Goal: Transaction & Acquisition: Purchase product/service

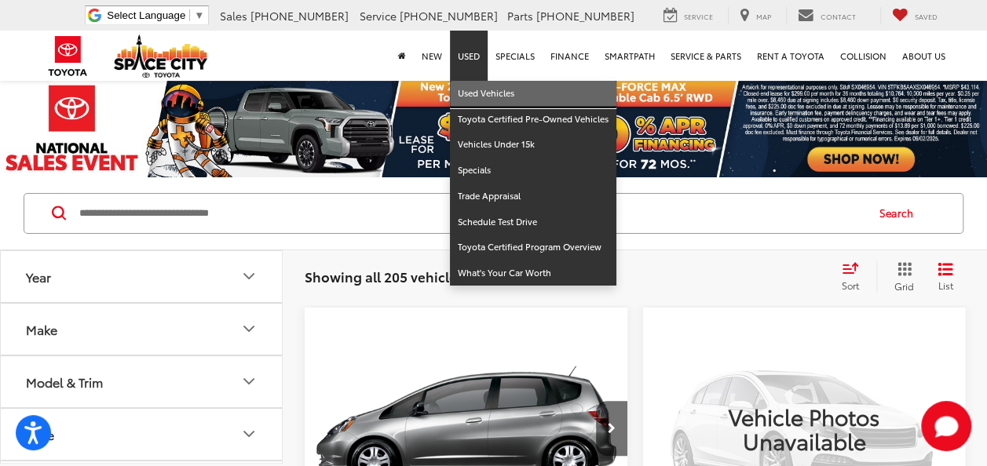
click at [477, 93] on link "Used Vehicles" at bounding box center [533, 94] width 166 height 26
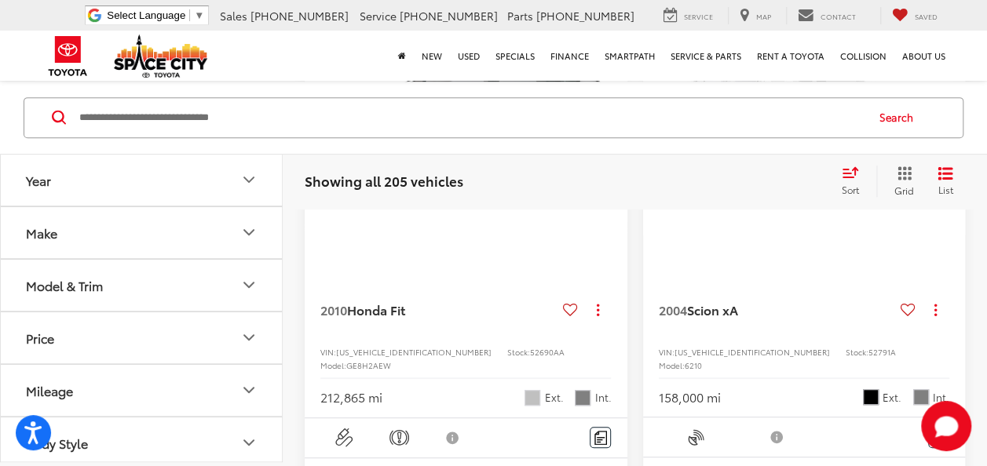
click at [190, 278] on button "Model & Trim" at bounding box center [142, 285] width 283 height 51
click at [212, 232] on button "Make" at bounding box center [142, 232] width 283 height 51
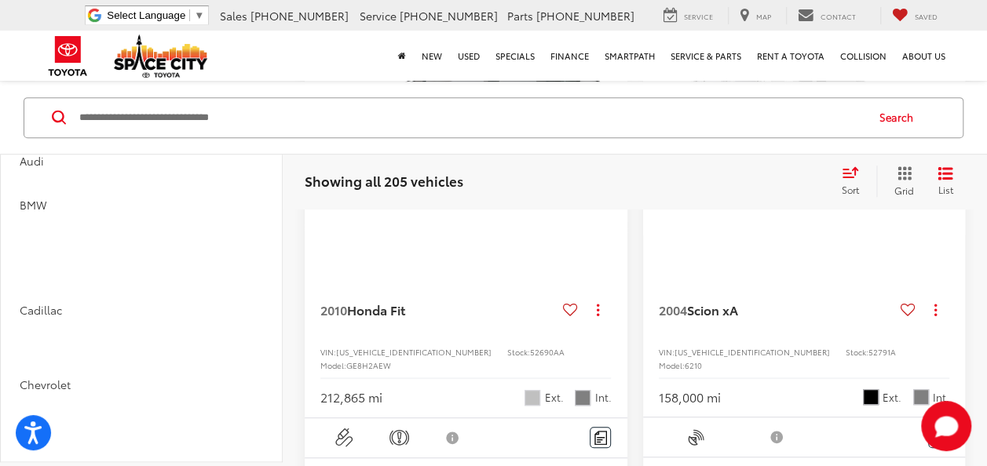
click at [99, 77] on label "Toyota (101)" at bounding box center [71, 63] width 64 height 27
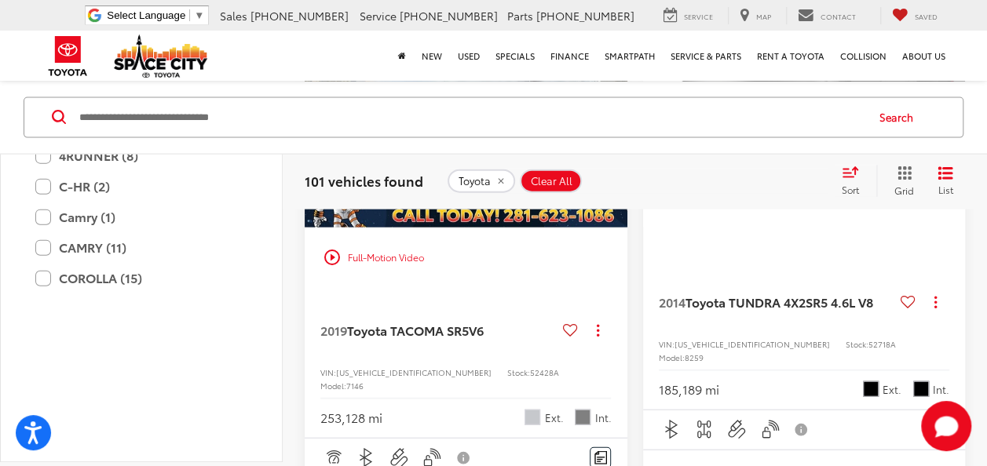
scroll to position [1099, 0]
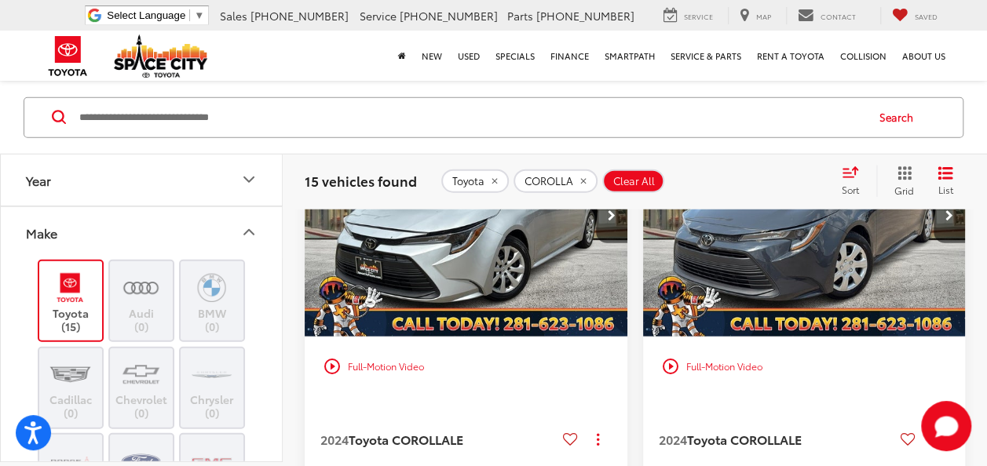
click at [642, 180] on span "Clear All" at bounding box center [634, 181] width 42 height 13
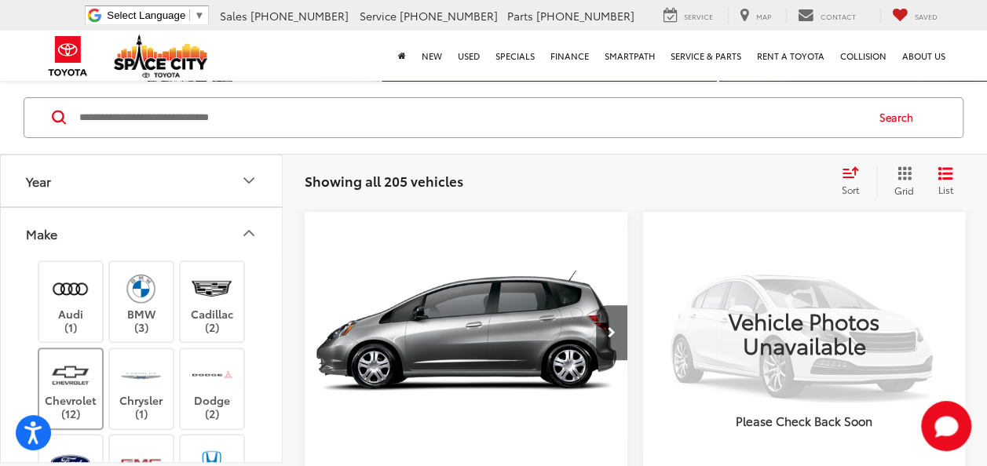
click at [63, 386] on img at bounding box center [70, 375] width 43 height 37
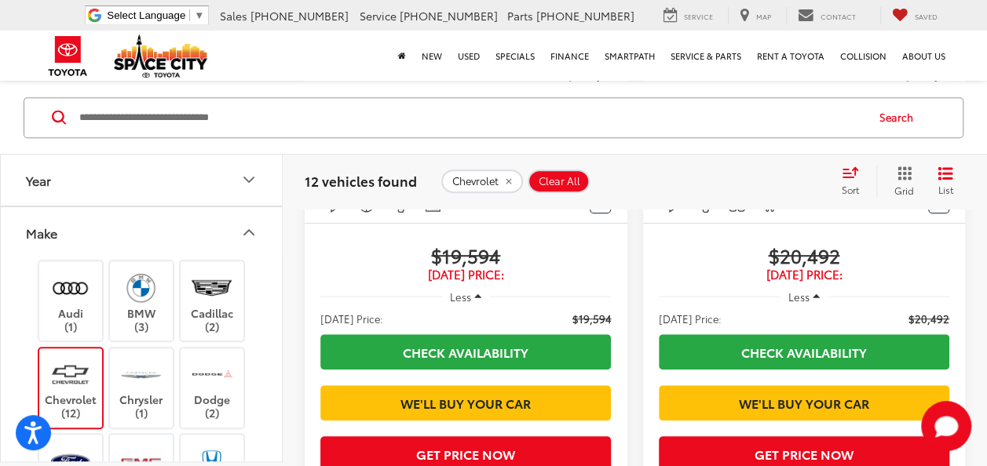
scroll to position [157, 0]
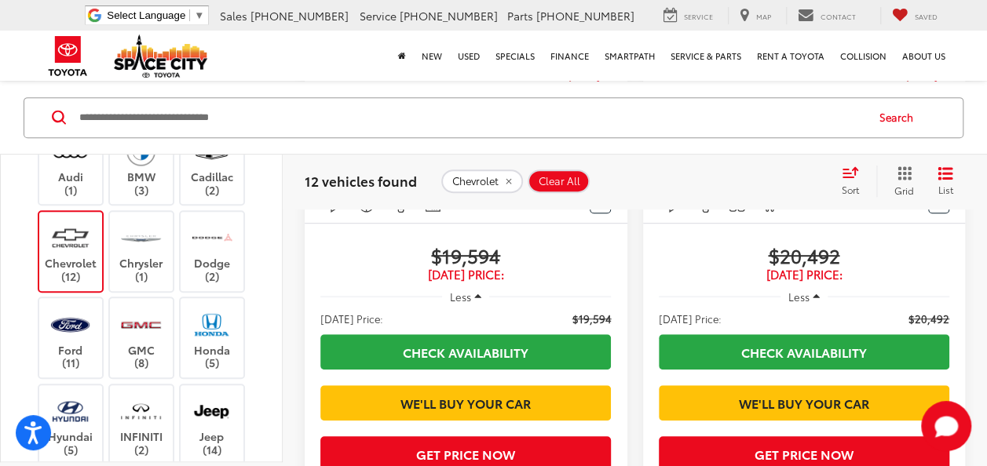
click at [74, 393] on div "Audi (1) BMW (3) Cadillac (2) Chevrolet (12) Chrysler (1) Dodge (2) Ford (11) G…" at bounding box center [141, 444] width 243 height 645
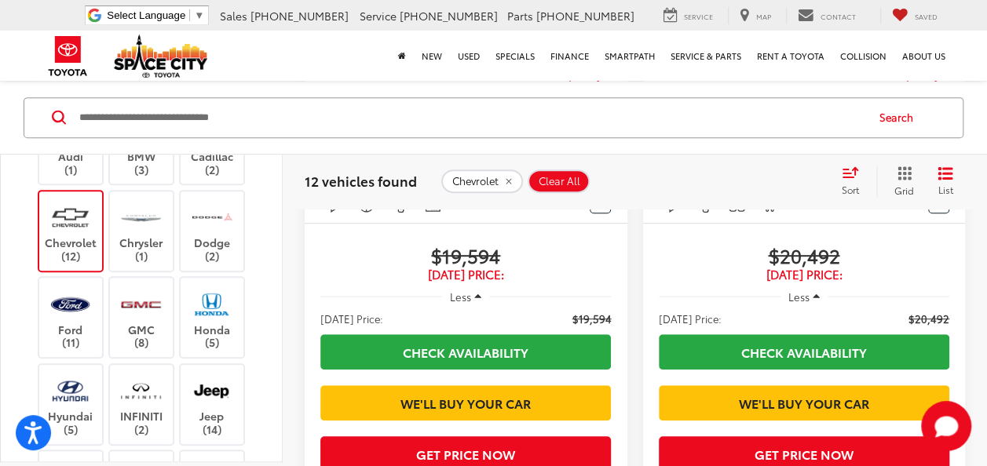
scroll to position [0, 0]
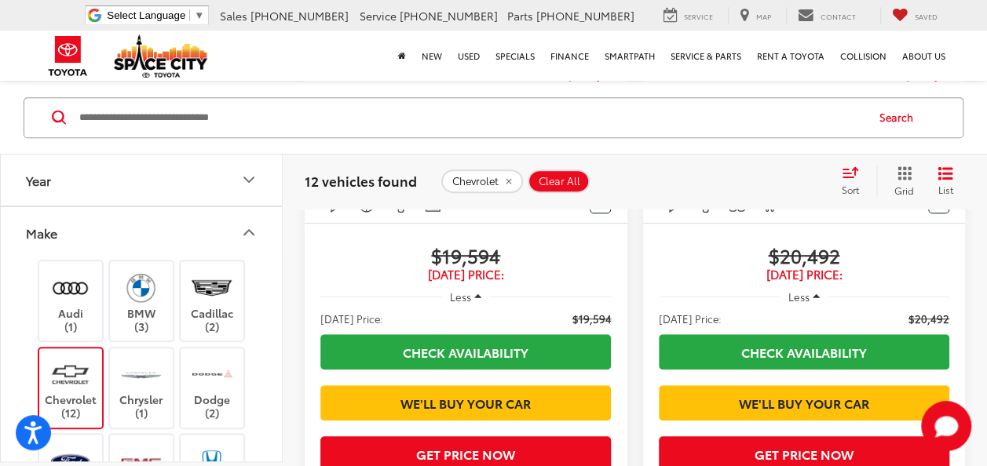
click at [79, 378] on img at bounding box center [70, 375] width 43 height 37
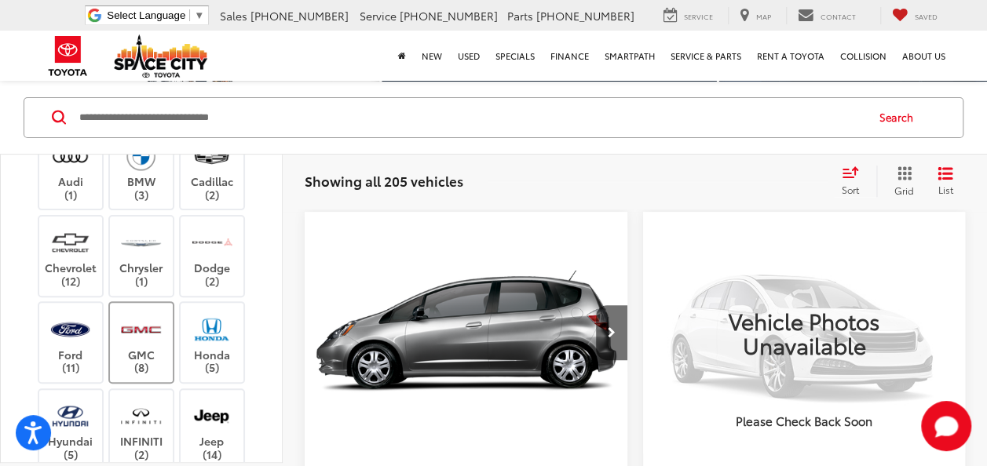
scroll to position [157, 0]
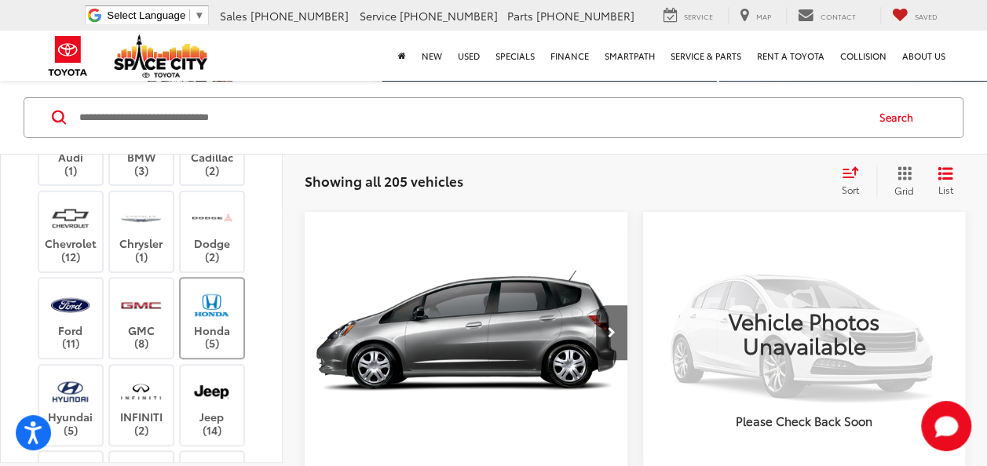
click at [206, 325] on label "Honda (5)" at bounding box center [213, 319] width 64 height 64
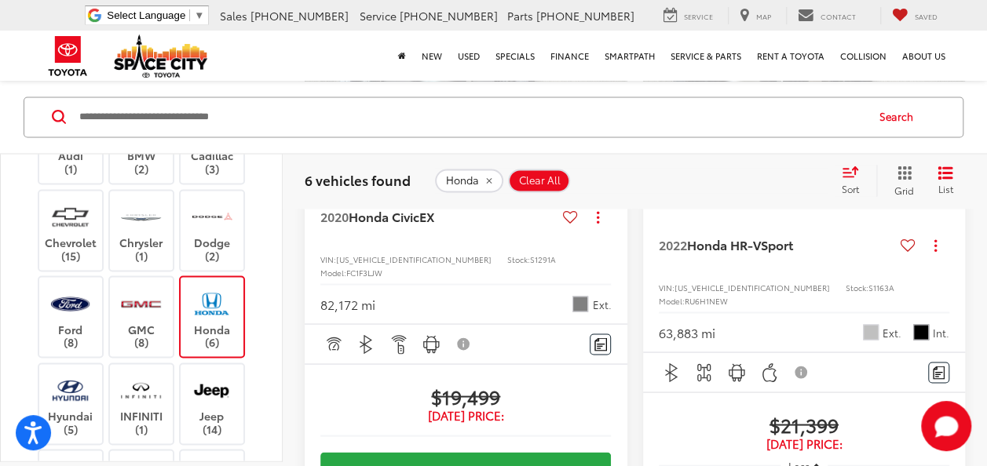
scroll to position [1352, 0]
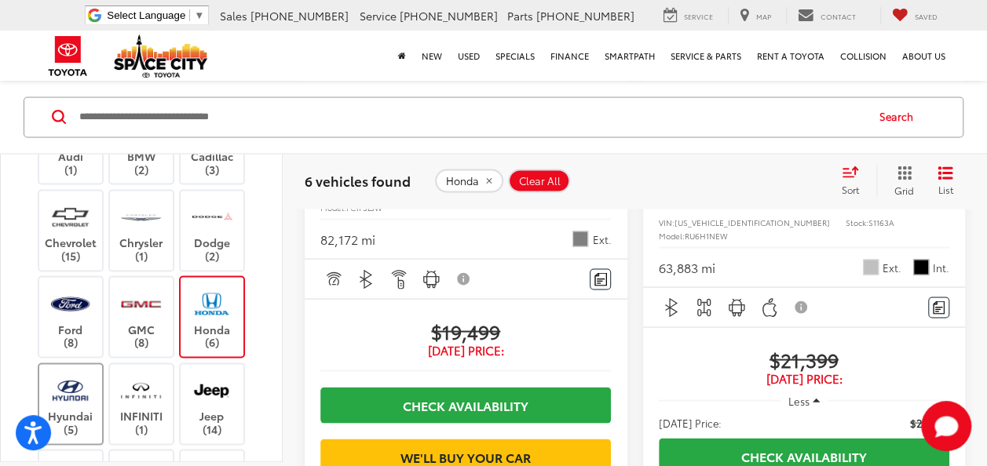
click at [64, 385] on img at bounding box center [70, 390] width 43 height 37
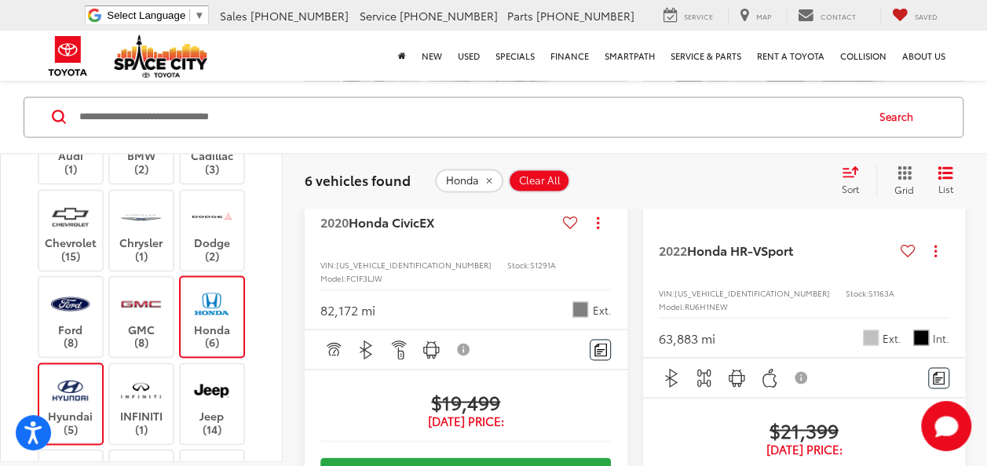
click at [247, 322] on div "Audi (1) BMW (2) Cadillac (3) Chevrolet (15) Chrysler (1) Dodge (2) Ford (8) GM…" at bounding box center [141, 442] width 243 height 682
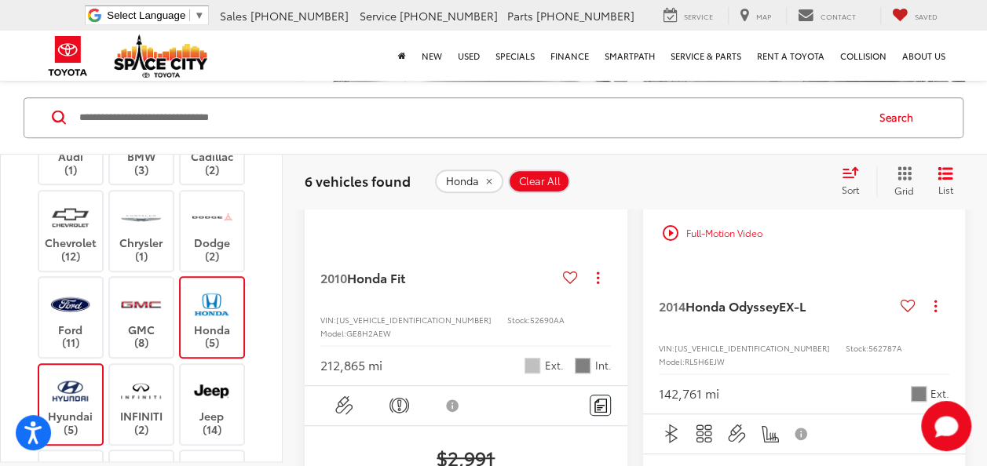
scroll to position [96, 0]
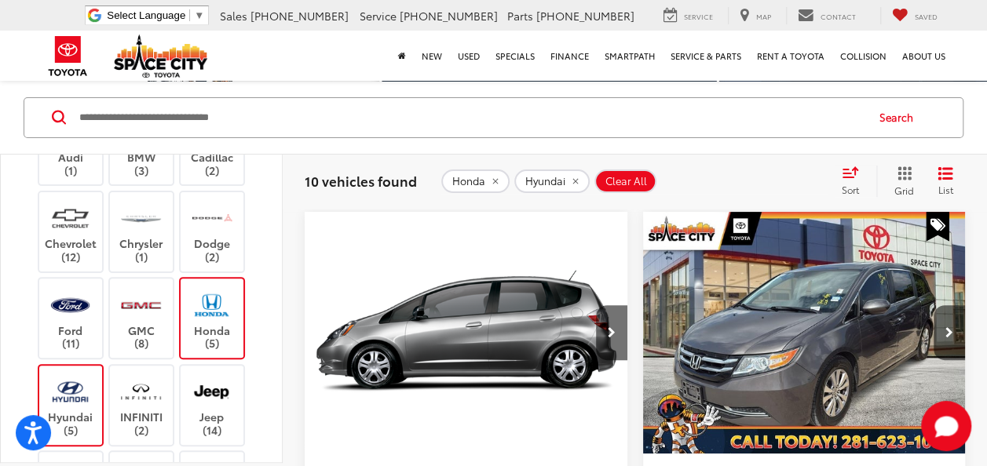
drag, startPoint x: 247, startPoint y: 322, endPoint x: 223, endPoint y: 327, distance: 24.8
click at [224, 327] on label "Honda (5)" at bounding box center [213, 319] width 64 height 64
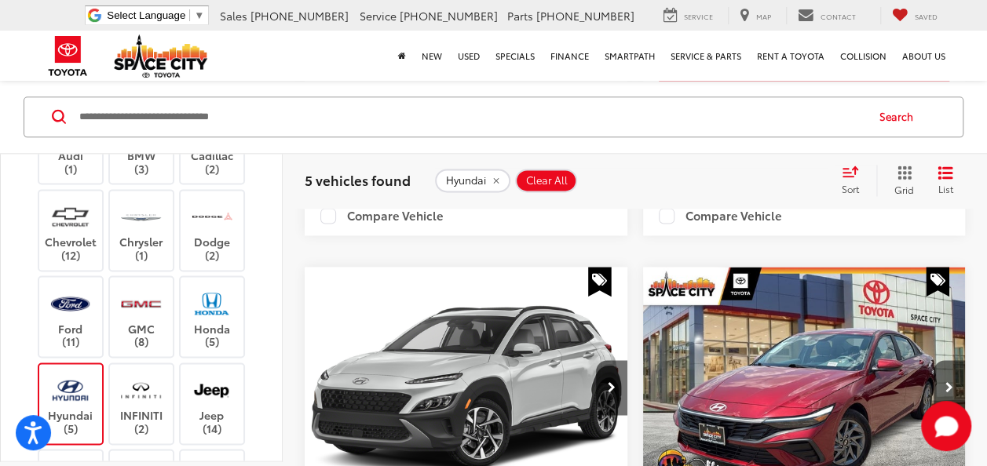
scroll to position [881, 0]
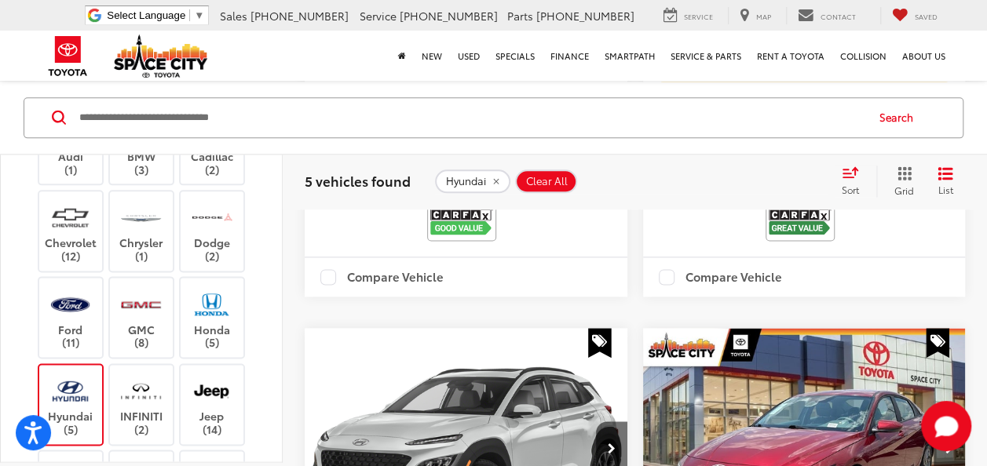
click at [66, 381] on img at bounding box center [70, 390] width 43 height 37
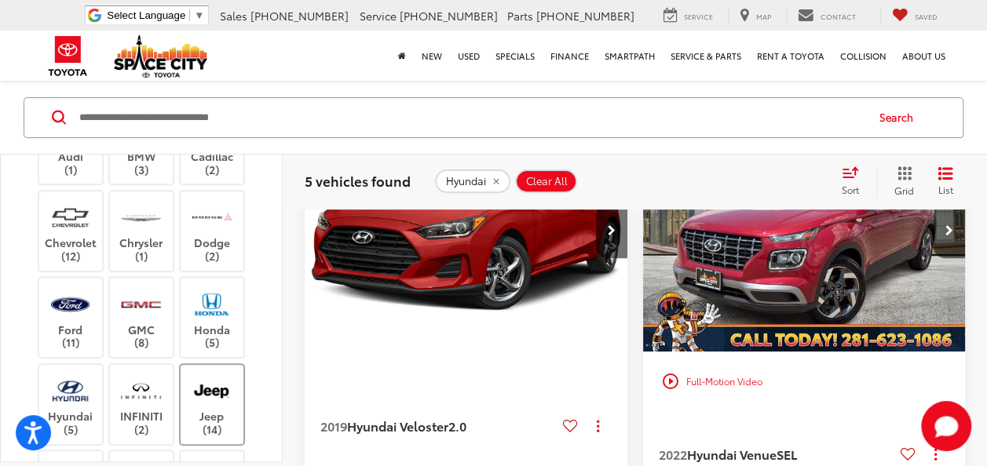
scroll to position [96, 0]
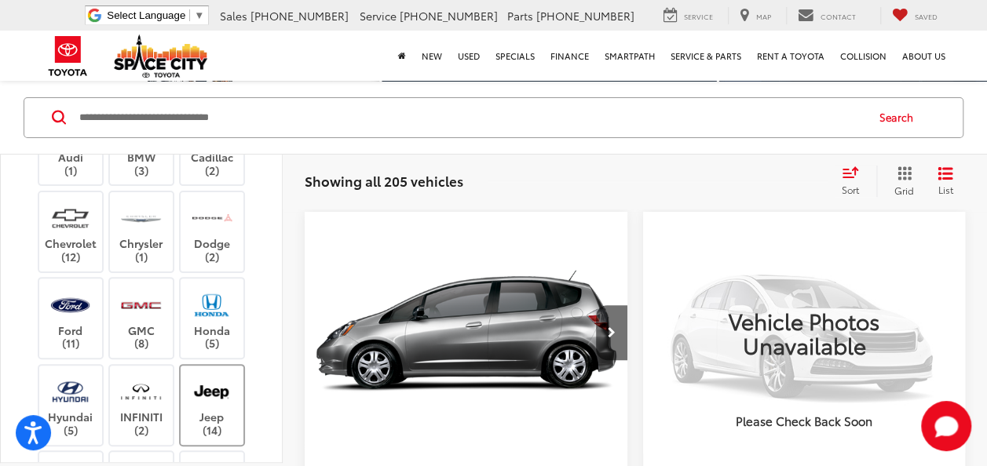
click at [199, 386] on img at bounding box center [211, 392] width 43 height 37
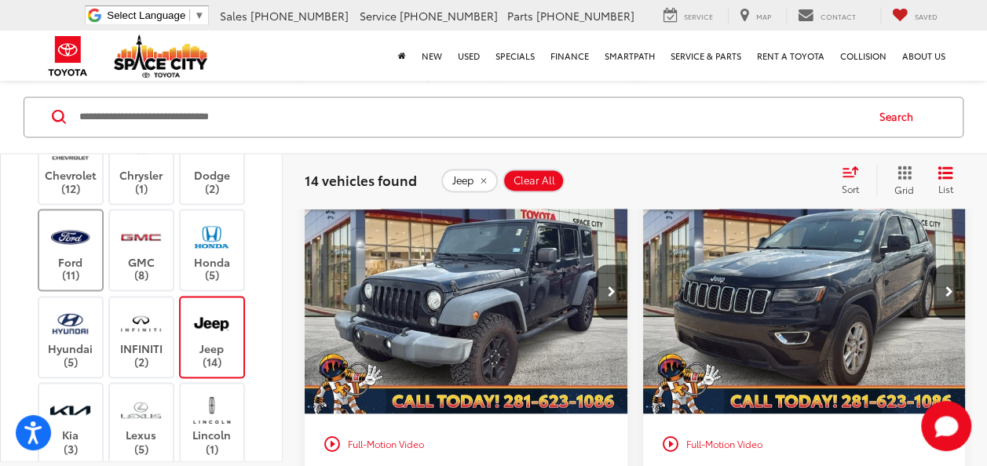
scroll to position [314, 0]
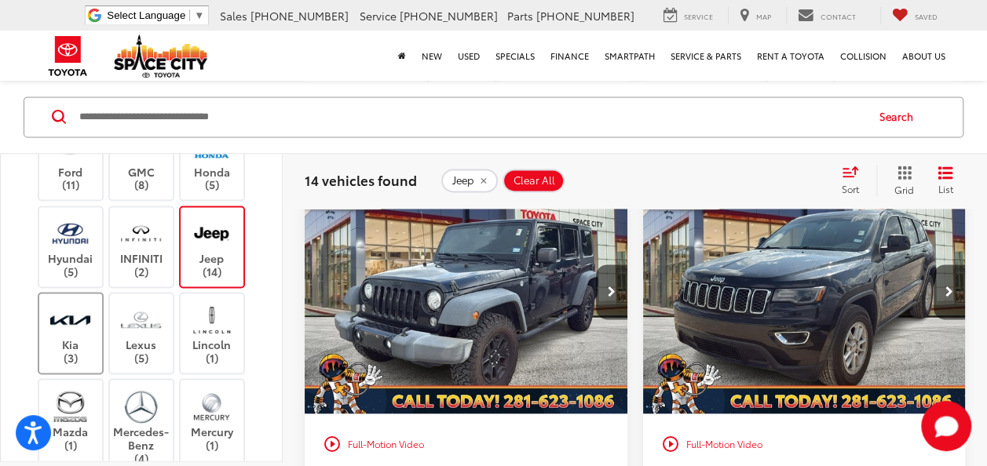
click at [74, 342] on label "Kia (3)" at bounding box center [71, 334] width 64 height 64
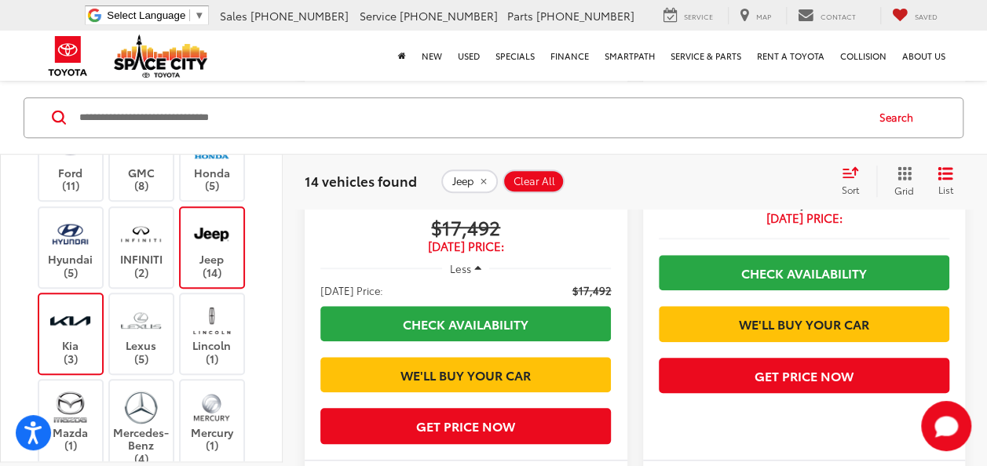
click at [177, 251] on div "Audi (1) BMW (3) Cadillac (2) Chevrolet (12) Chrysler (1) Dodge (2) Ford (11) G…" at bounding box center [141, 322] width 243 height 756
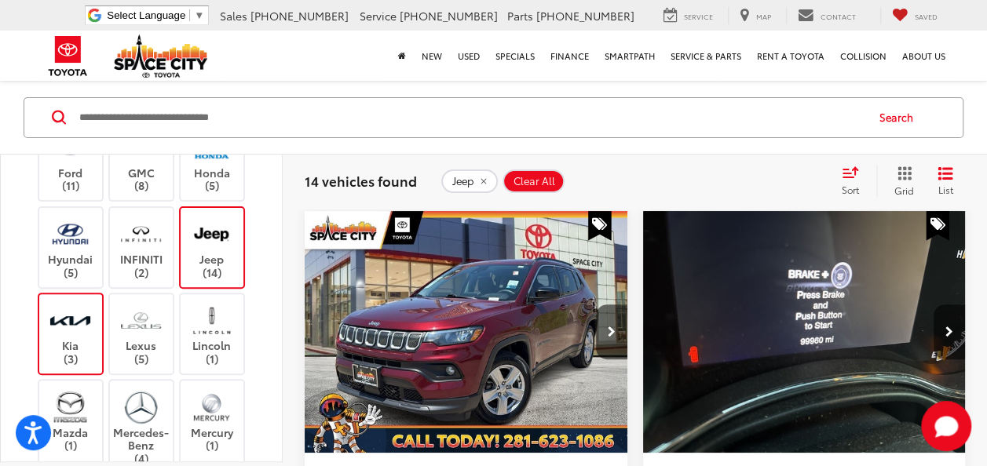
scroll to position [96, 0]
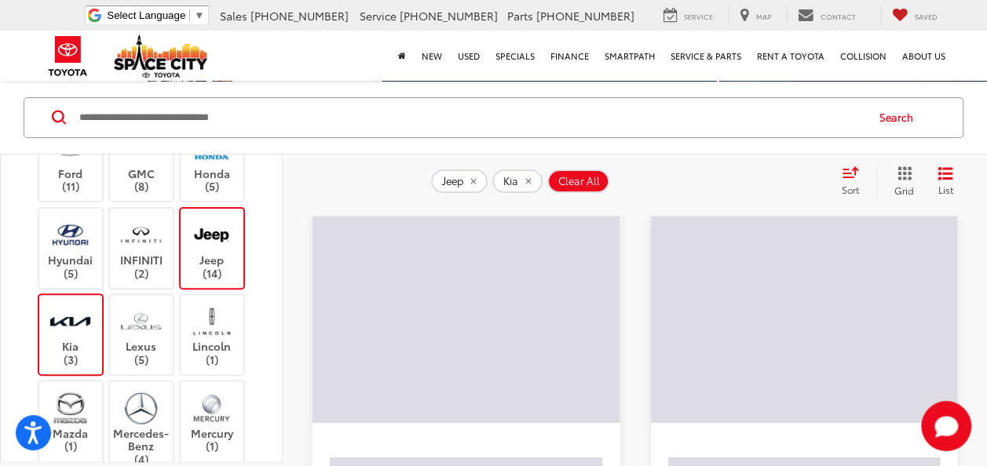
click at [212, 249] on img at bounding box center [211, 235] width 43 height 37
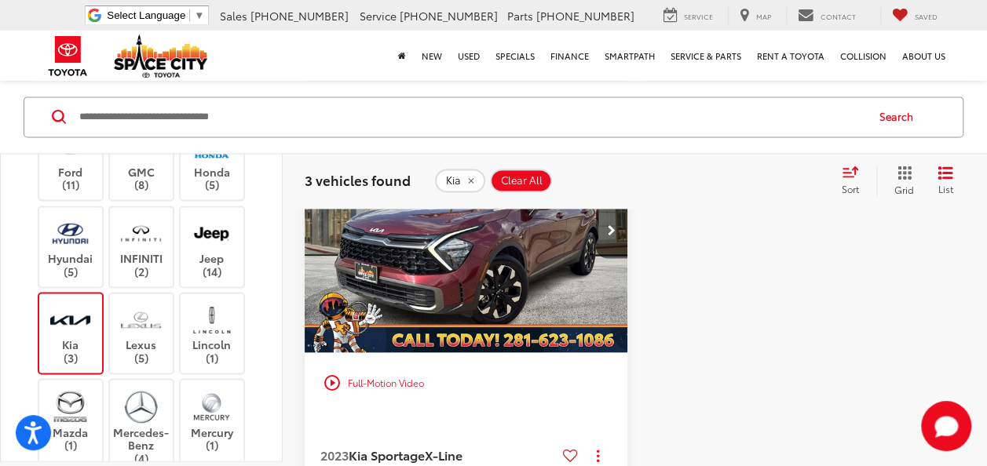
scroll to position [1413, 0]
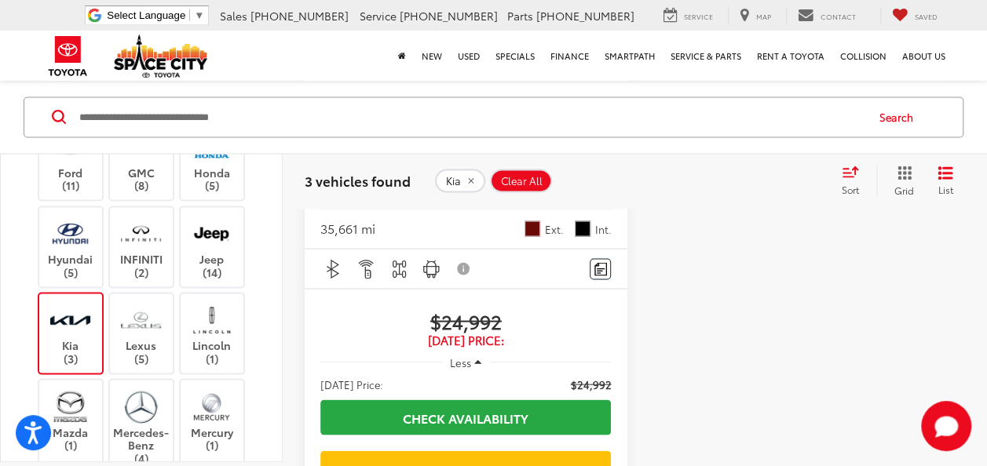
click at [82, 332] on img at bounding box center [70, 320] width 43 height 37
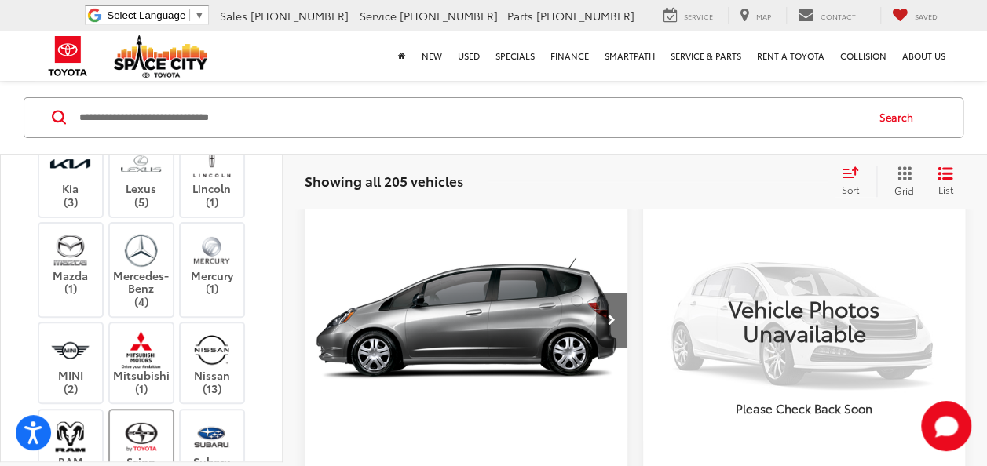
scroll to position [96, 0]
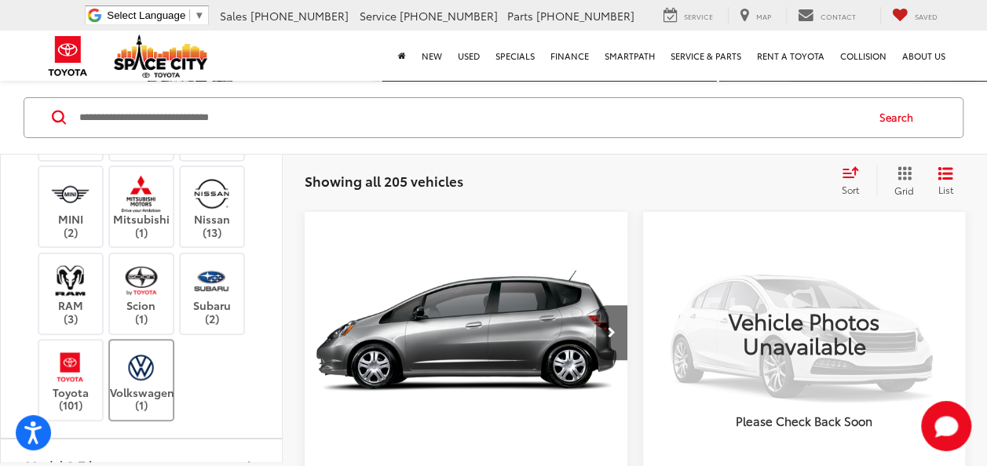
click at [126, 371] on img at bounding box center [140, 367] width 43 height 37
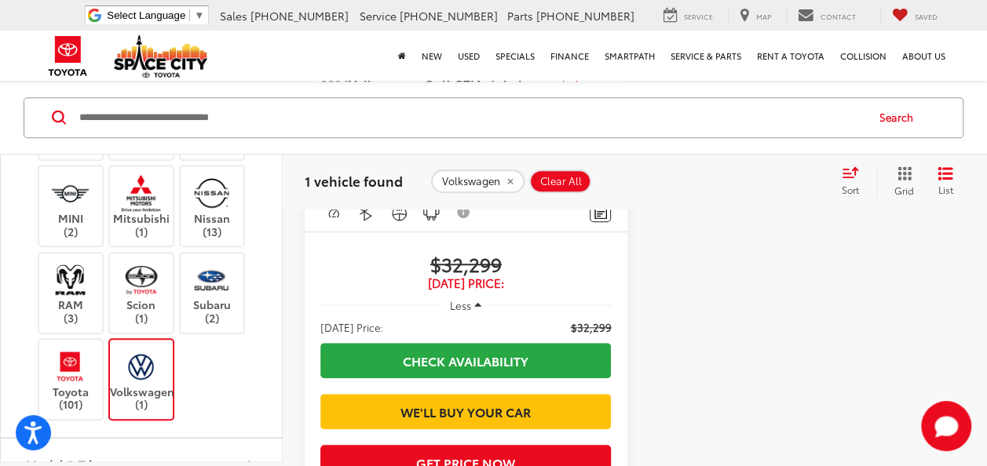
scroll to position [628, 0]
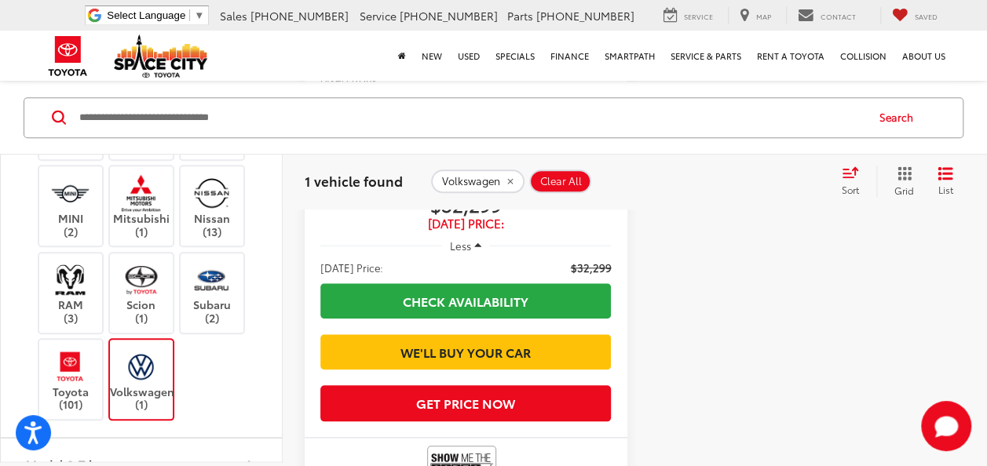
click at [155, 360] on img at bounding box center [140, 366] width 43 height 37
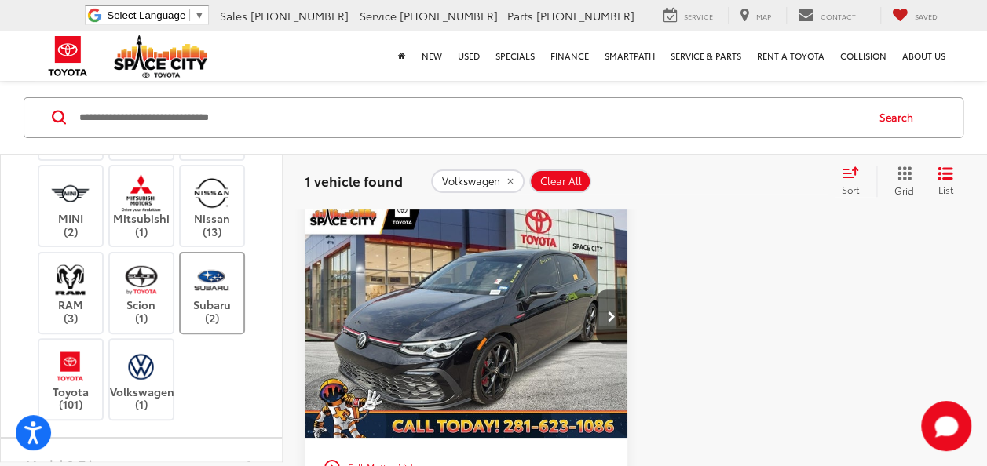
scroll to position [96, 0]
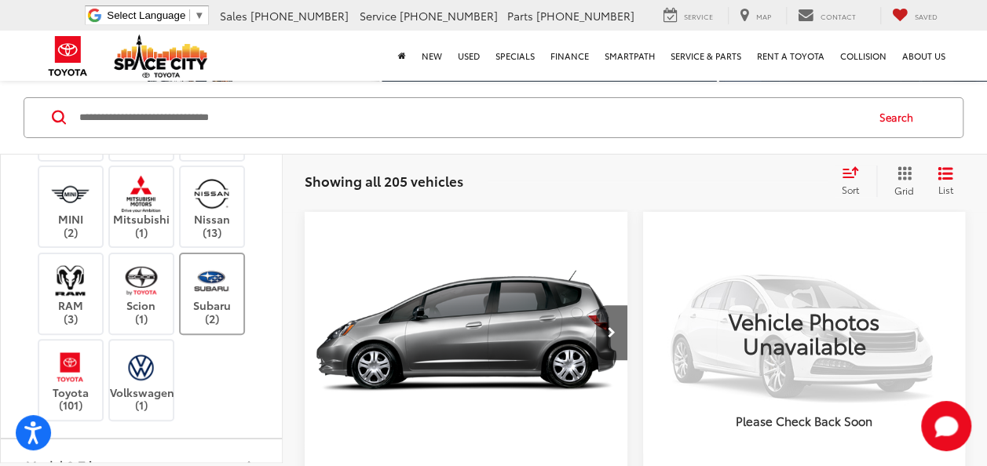
click at [201, 306] on label "Subaru (2)" at bounding box center [213, 294] width 64 height 64
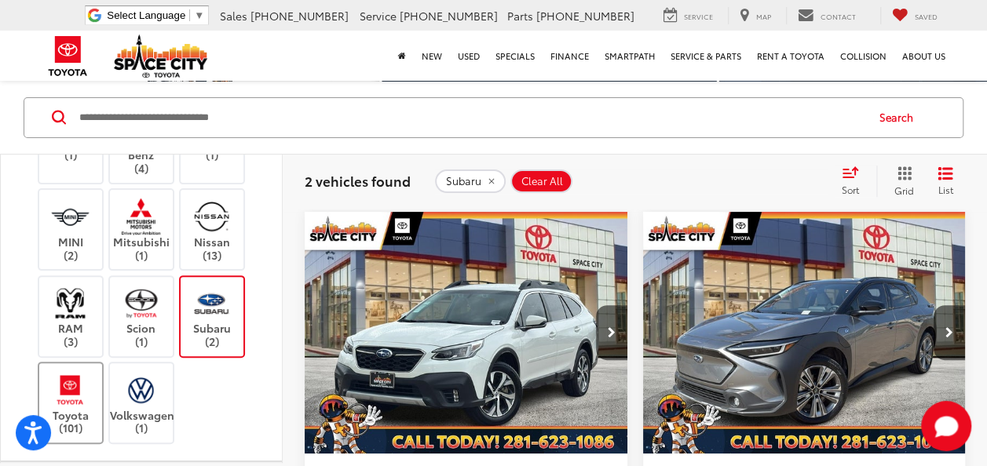
scroll to position [628, 0]
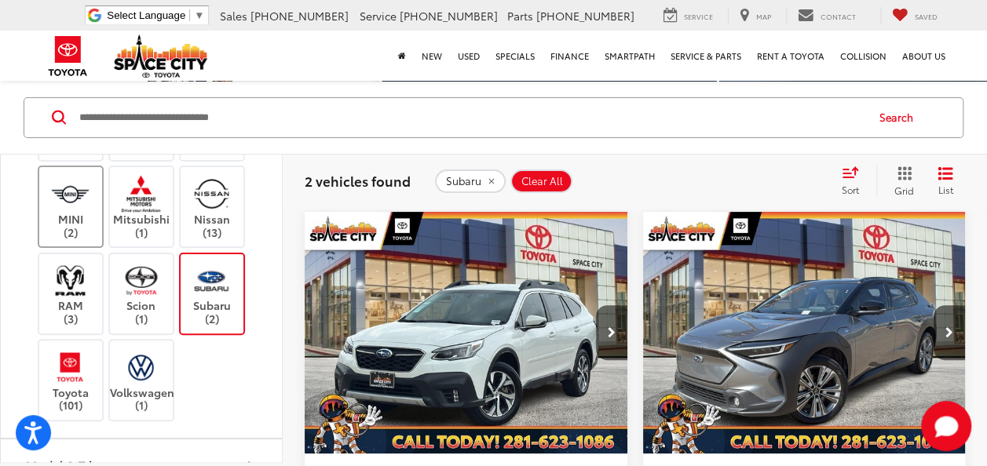
click at [72, 221] on label "MINI (2)" at bounding box center [71, 207] width 64 height 64
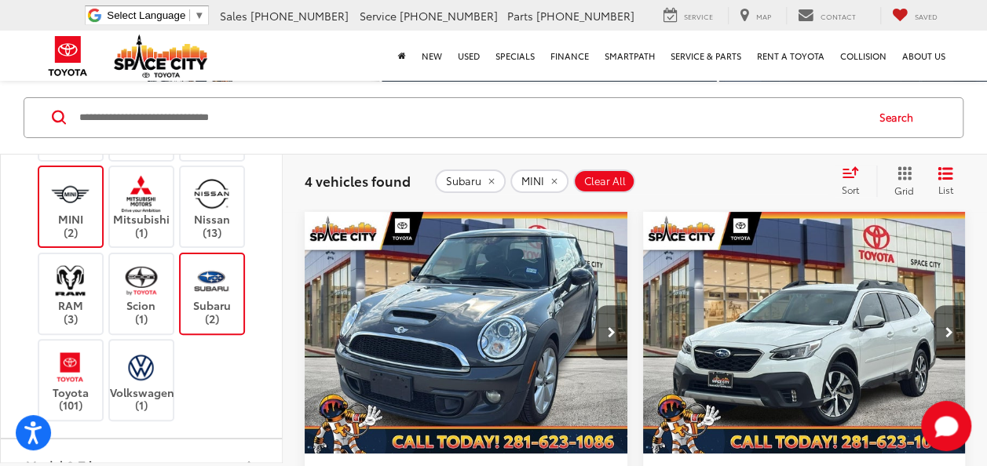
click at [208, 264] on img at bounding box center [211, 280] width 43 height 37
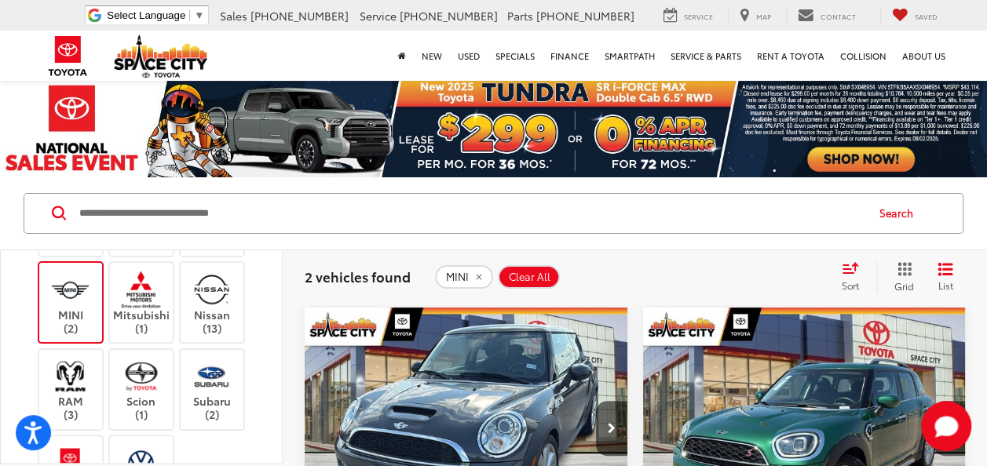
click at [60, 292] on img at bounding box center [70, 289] width 43 height 37
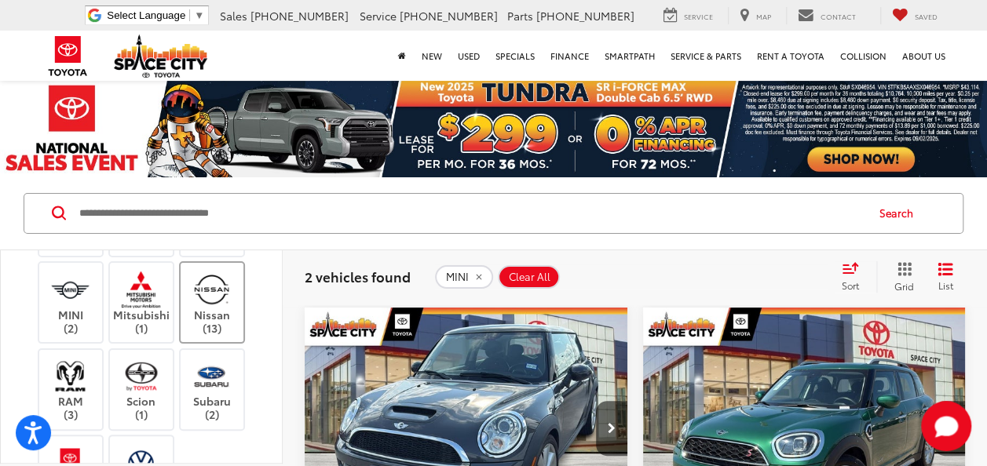
click at [206, 292] on img at bounding box center [211, 289] width 43 height 37
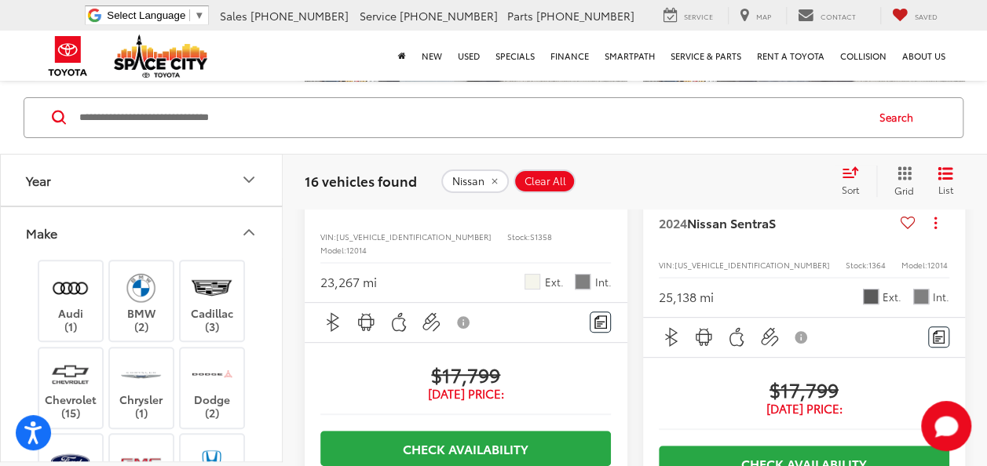
scroll to position [3141, 0]
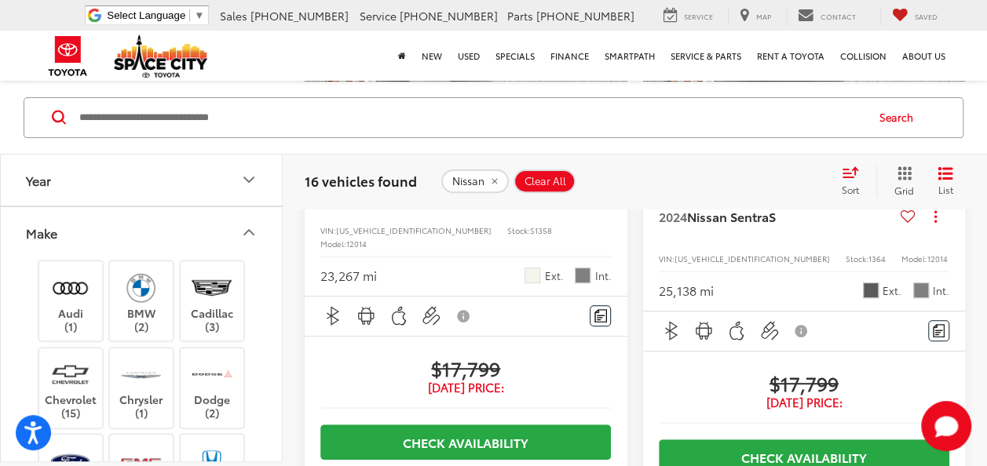
click at [564, 185] on button "Clear All" at bounding box center [545, 182] width 62 height 24
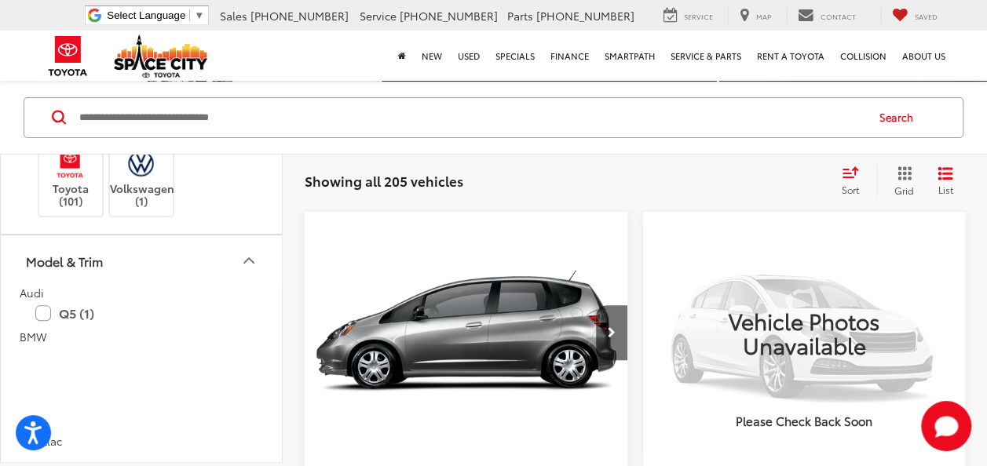
scroll to position [628, 0]
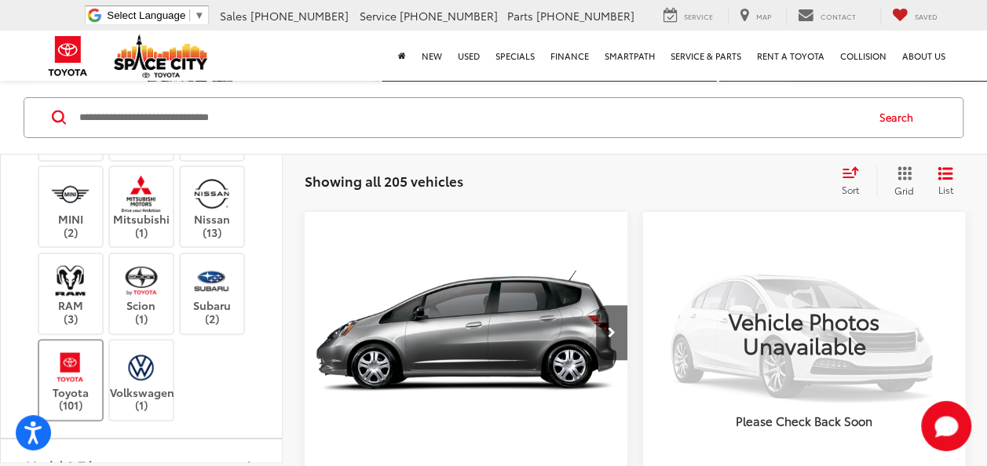
click at [76, 379] on img at bounding box center [70, 367] width 43 height 37
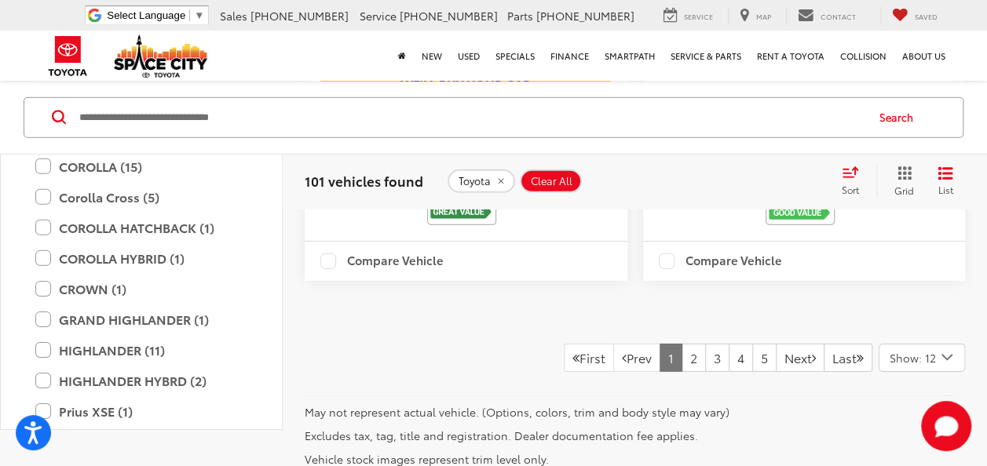
scroll to position [5279, 0]
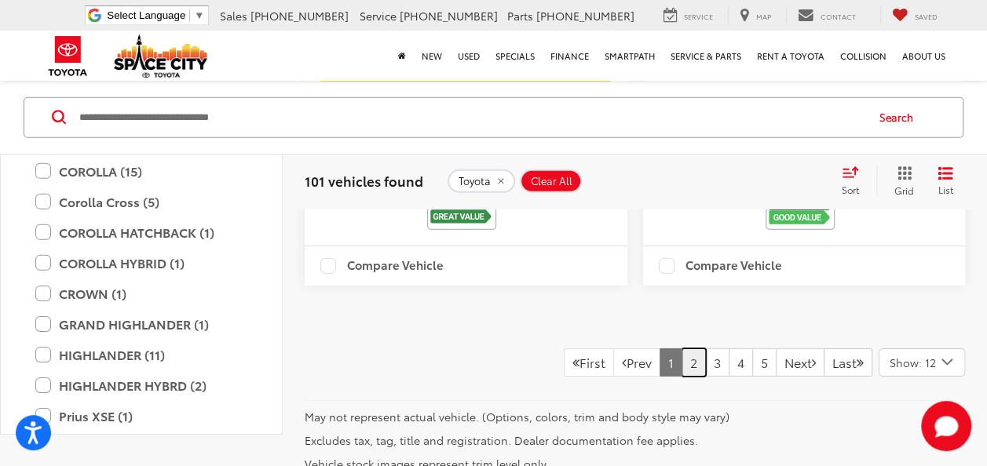
click at [682, 377] on link "2" at bounding box center [694, 363] width 24 height 28
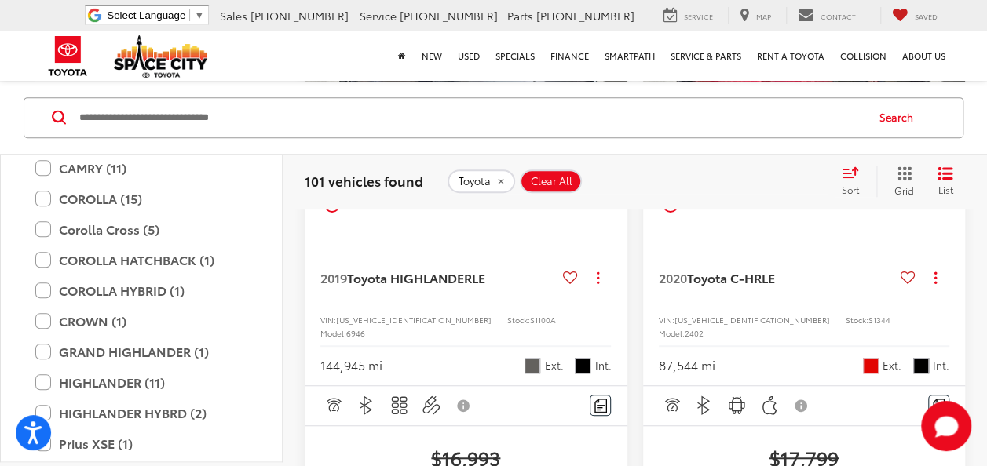
scroll to position [396, 0]
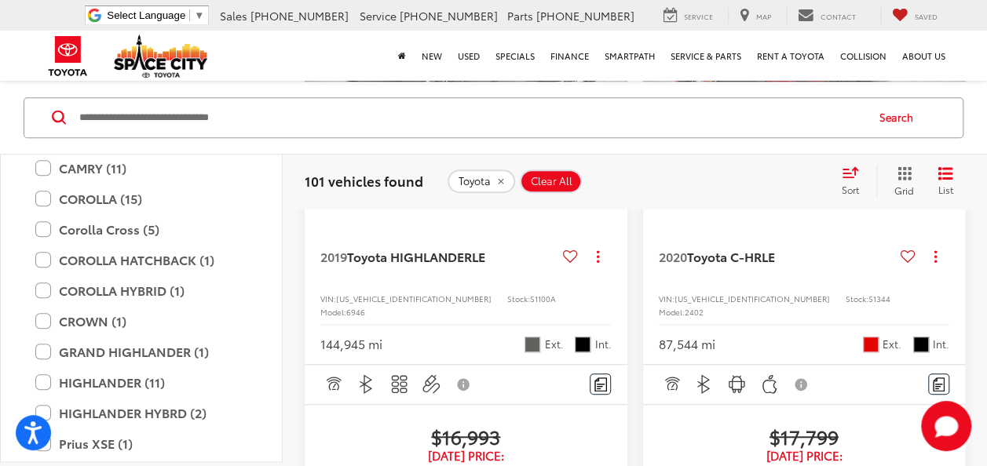
click at [790, 278] on div "2020 Toyota C-HR LE Copy Link Share Print View Details VIN: [US_VEHICLE_IDENTIF…" at bounding box center [804, 289] width 323 height 151
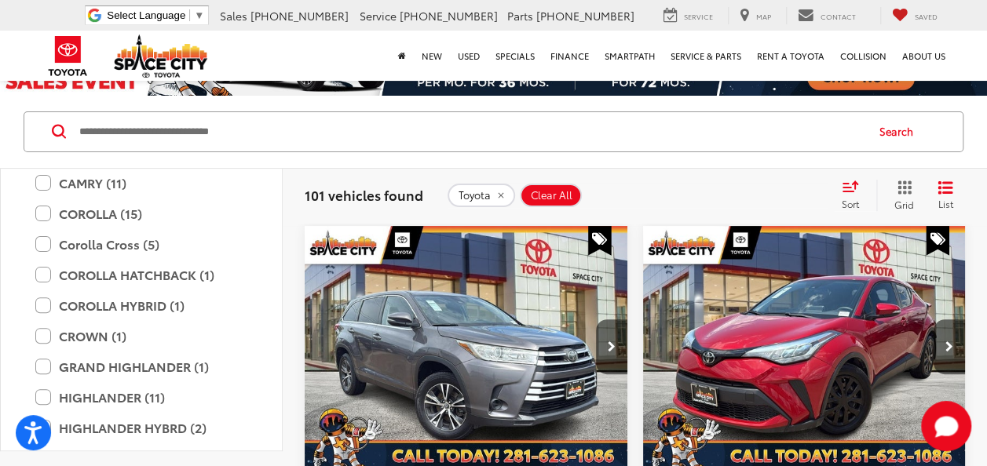
scroll to position [82, 0]
